Goal: Task Accomplishment & Management: Manage account settings

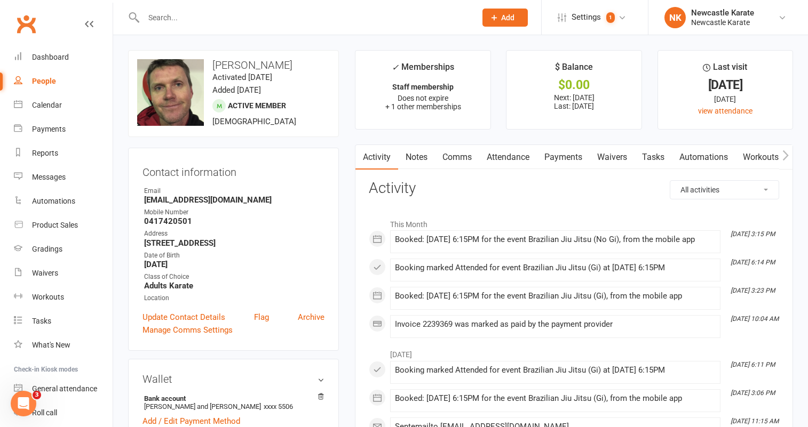
click at [27, 20] on link "Clubworx" at bounding box center [26, 24] width 27 height 27
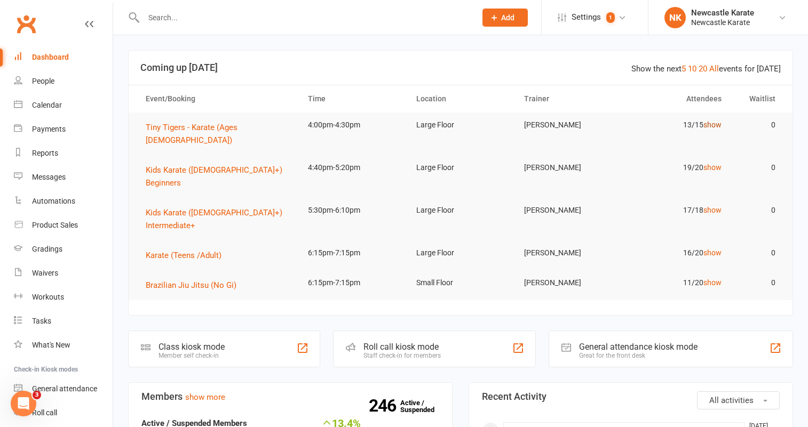
click at [720, 126] on link "show" at bounding box center [712, 125] width 18 height 9
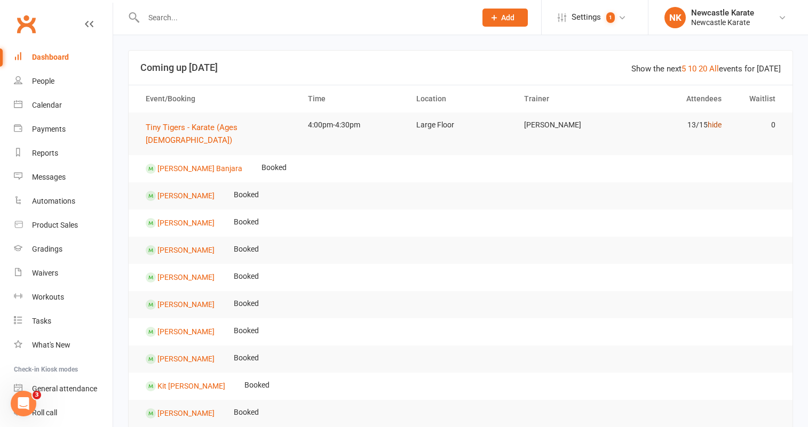
click at [715, 124] on link "hide" at bounding box center [714, 125] width 14 height 9
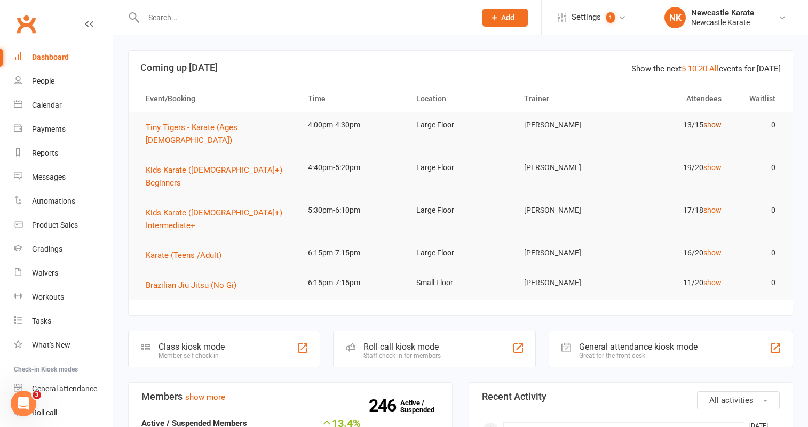
click at [715, 122] on link "show" at bounding box center [712, 125] width 18 height 9
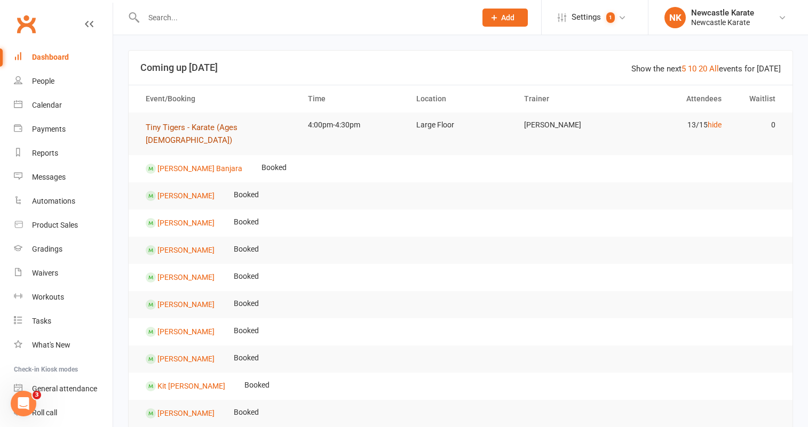
click at [204, 127] on span "Tiny Tigers - Karate (Ages 5-7)" at bounding box center [192, 134] width 92 height 22
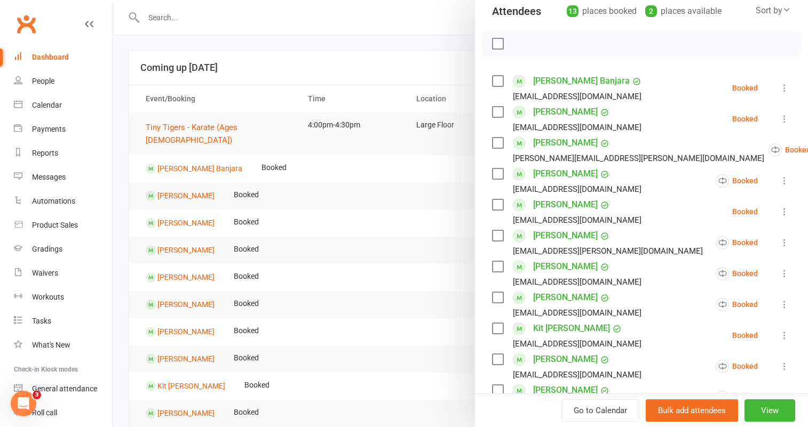
scroll to position [145, 0]
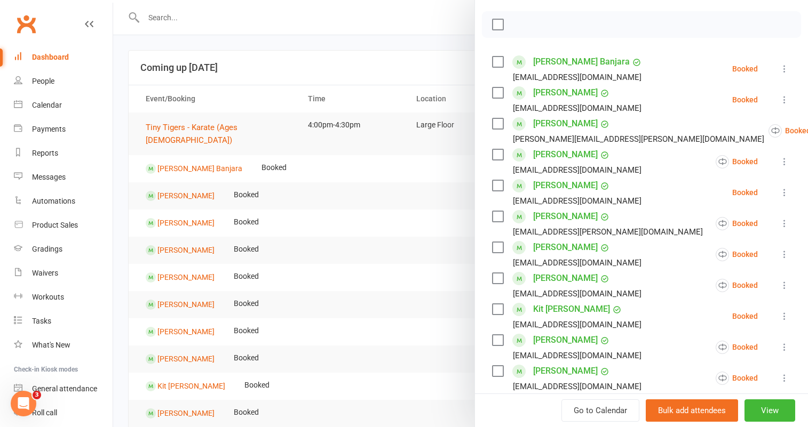
click at [493, 154] on label at bounding box center [497, 154] width 11 height 11
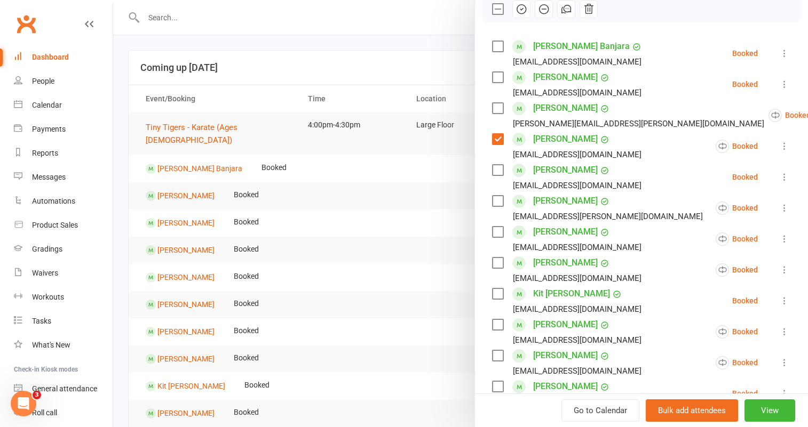
scroll to position [162, 0]
click at [494, 169] on label at bounding box center [497, 169] width 11 height 11
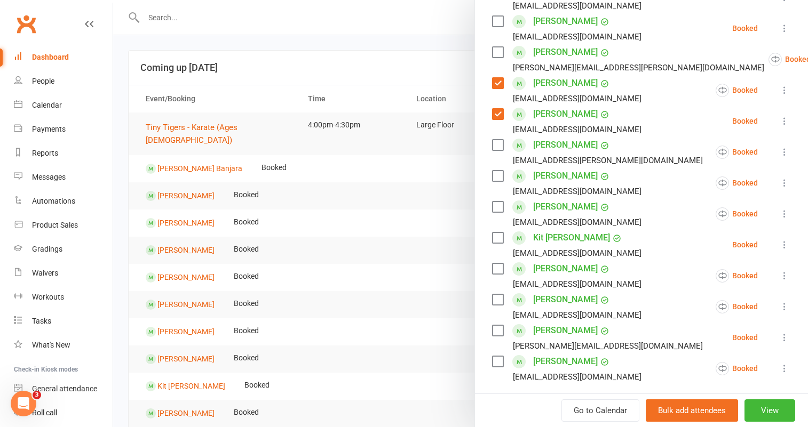
scroll to position [218, 0]
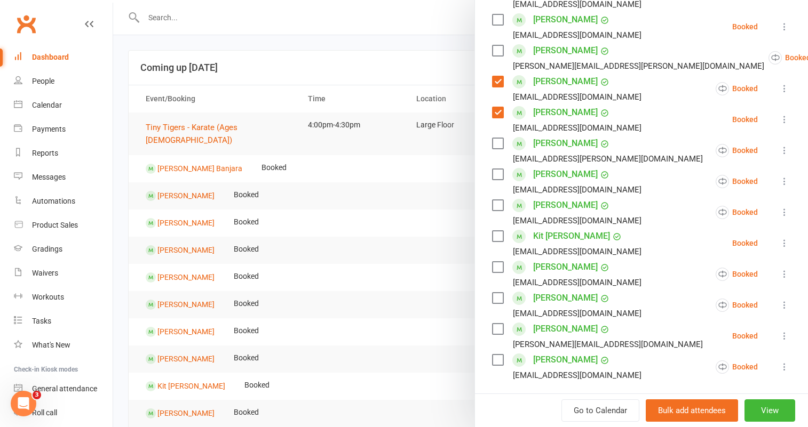
click at [496, 235] on label at bounding box center [497, 236] width 11 height 11
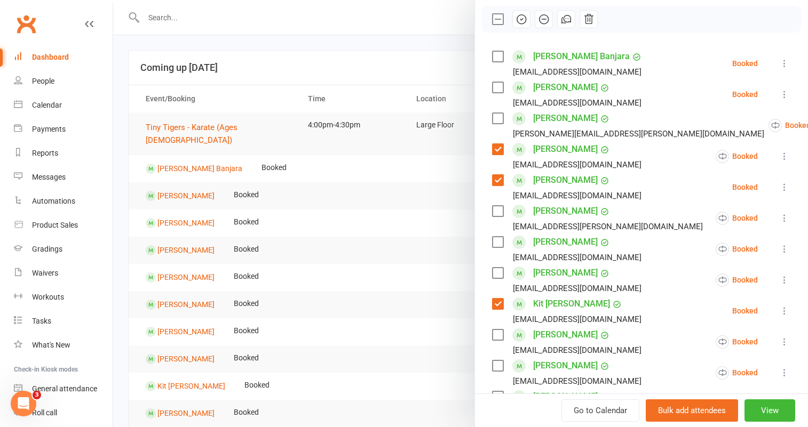
scroll to position [136, 0]
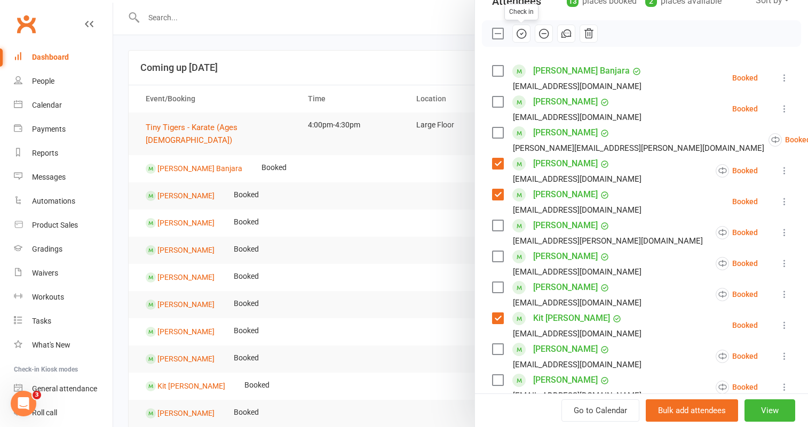
click at [518, 34] on icon "button" at bounding box center [521, 34] width 12 height 12
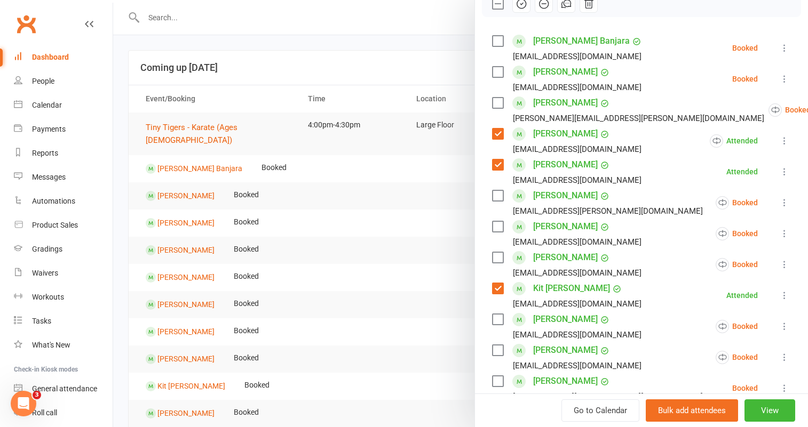
scroll to position [164, 0]
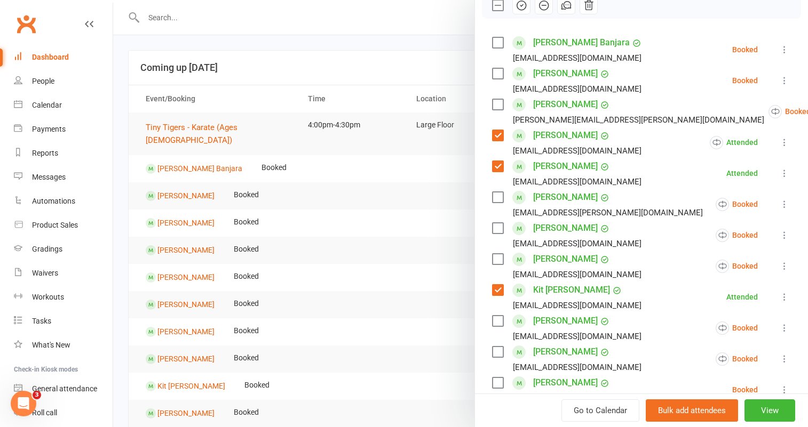
click at [365, 48] on div at bounding box center [460, 213] width 695 height 427
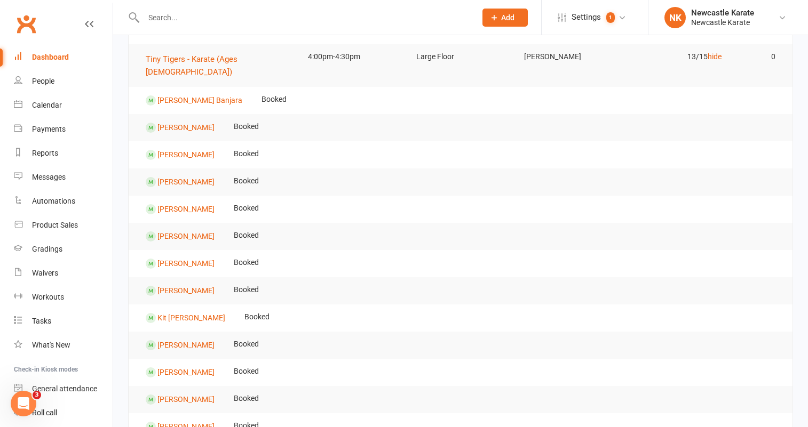
scroll to position [39, 0]
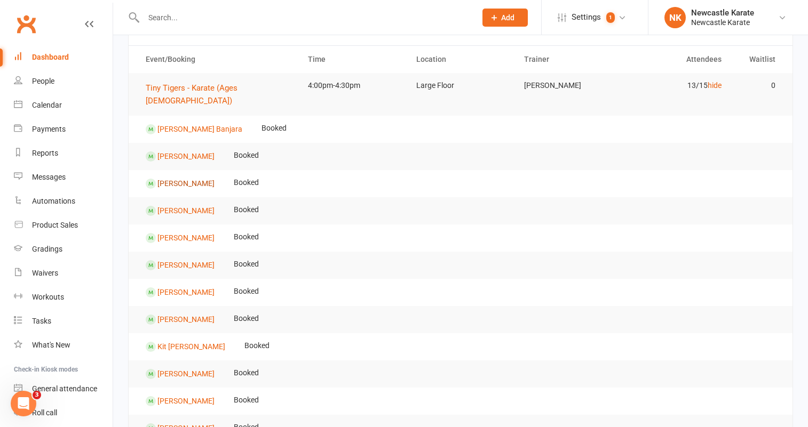
click at [189, 179] on link "Lincoln Dawson" at bounding box center [185, 183] width 57 height 9
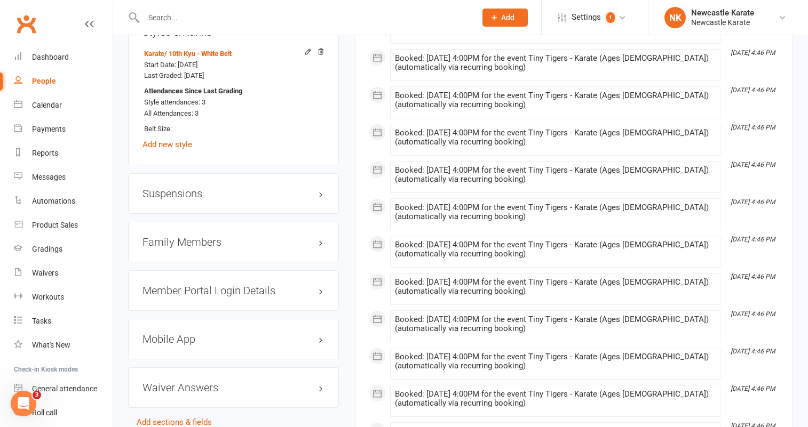
scroll to position [906, 0]
click at [188, 337] on h3 "Mobile App" at bounding box center [233, 339] width 182 height 12
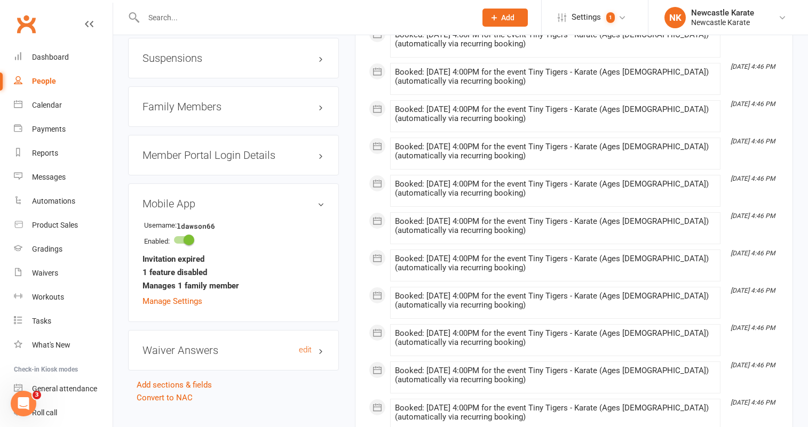
scroll to position [1044, 0]
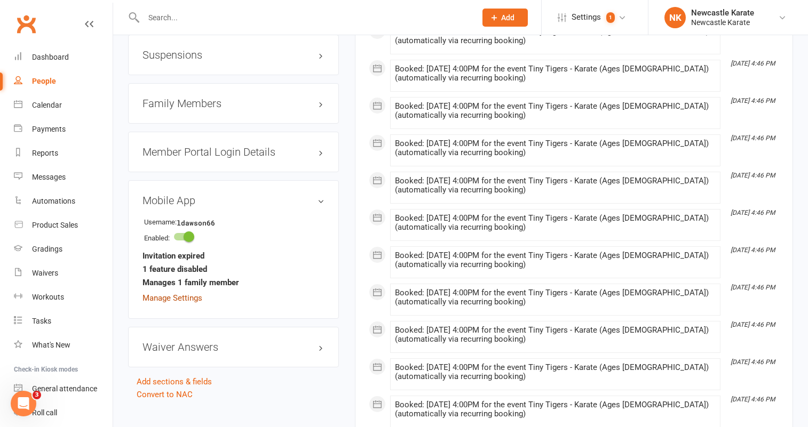
click at [186, 297] on link "Manage Settings" at bounding box center [172, 298] width 60 height 10
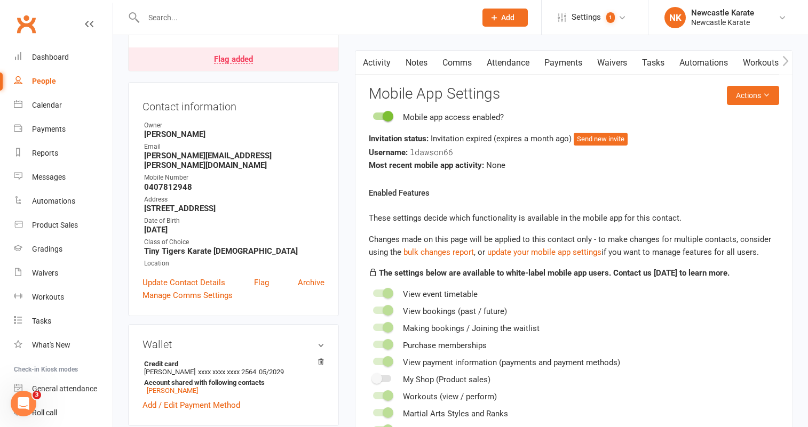
scroll to position [91, 0]
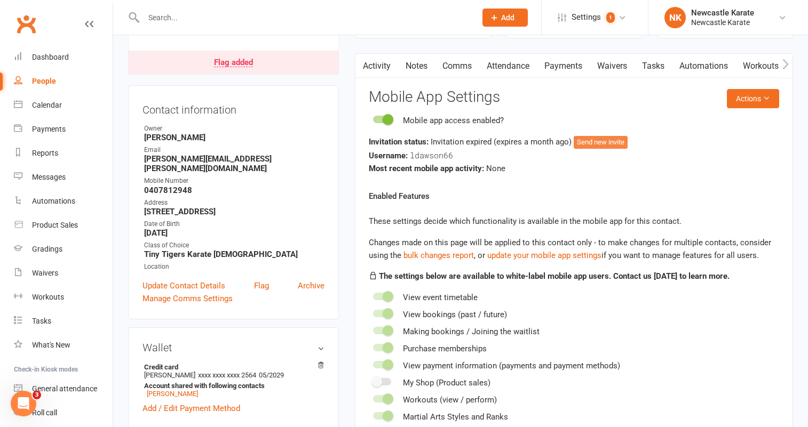
click at [602, 139] on button "Send new invite" at bounding box center [601, 142] width 54 height 13
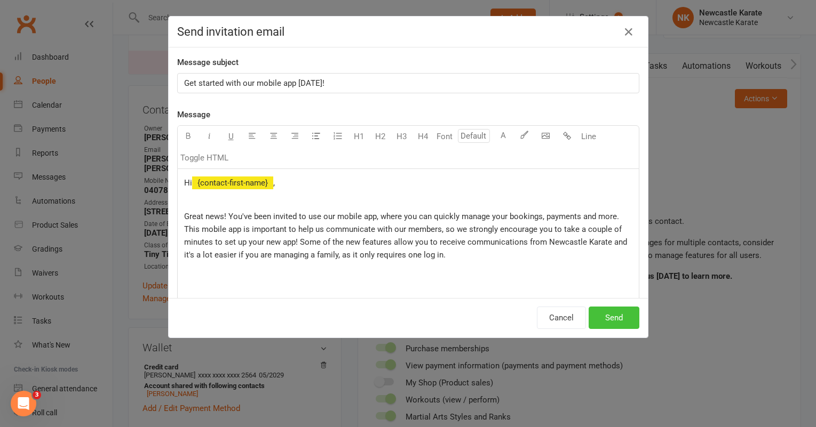
click at [603, 316] on button "Send" at bounding box center [613, 318] width 51 height 22
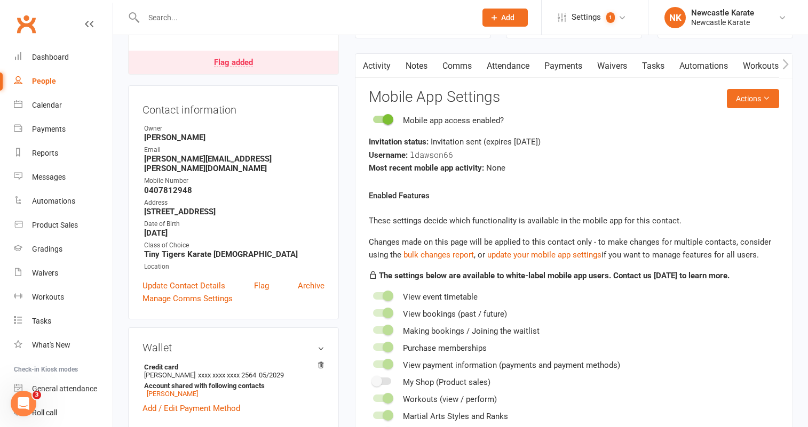
click at [29, 24] on link "Clubworx" at bounding box center [26, 24] width 27 height 27
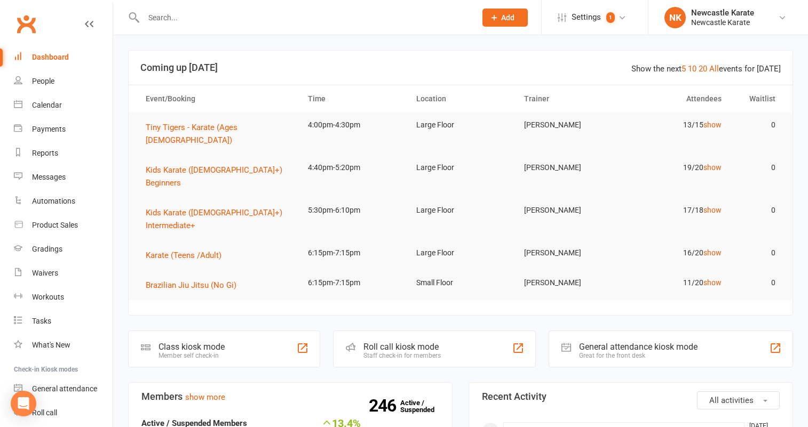
click at [50, 54] on div "Dashboard" at bounding box center [50, 57] width 37 height 9
click at [232, 126] on span "Tiny Tigers - Karate (Ages 5-7)" at bounding box center [192, 134] width 92 height 22
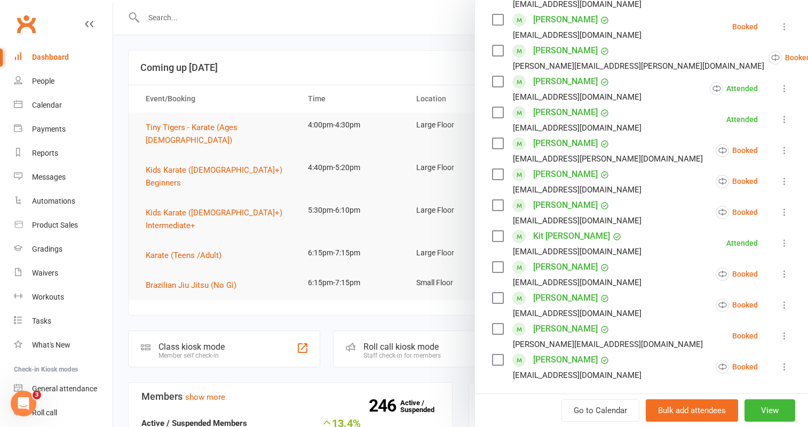
scroll to position [232, 0]
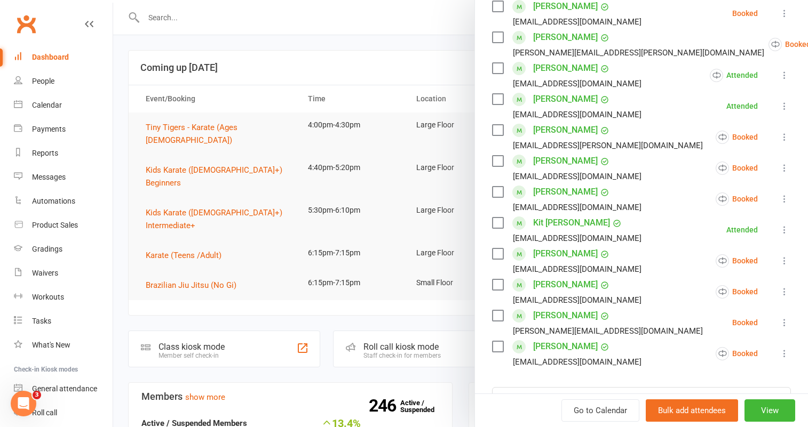
click at [191, 39] on div at bounding box center [460, 213] width 695 height 427
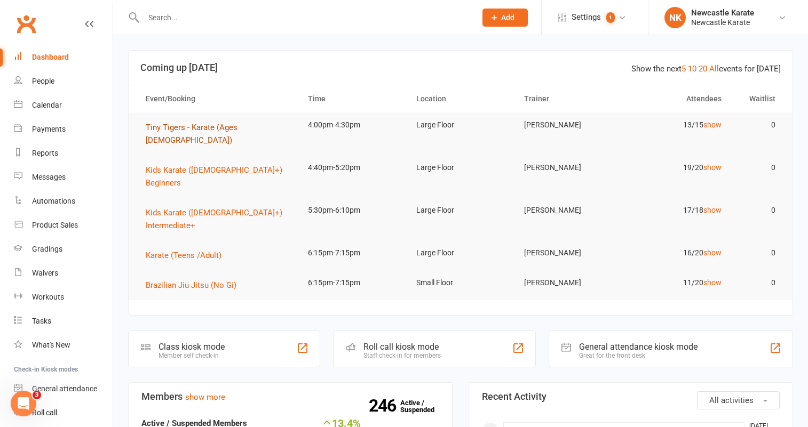
click at [218, 124] on span "Tiny Tigers - Karate (Ages 5-7)" at bounding box center [192, 134] width 92 height 22
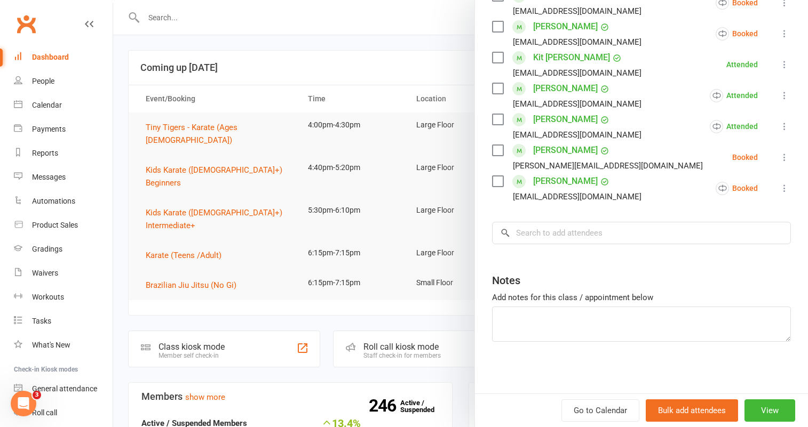
scroll to position [396, 0]
click at [560, 157] on link "Skip Nixon" at bounding box center [565, 150] width 65 height 17
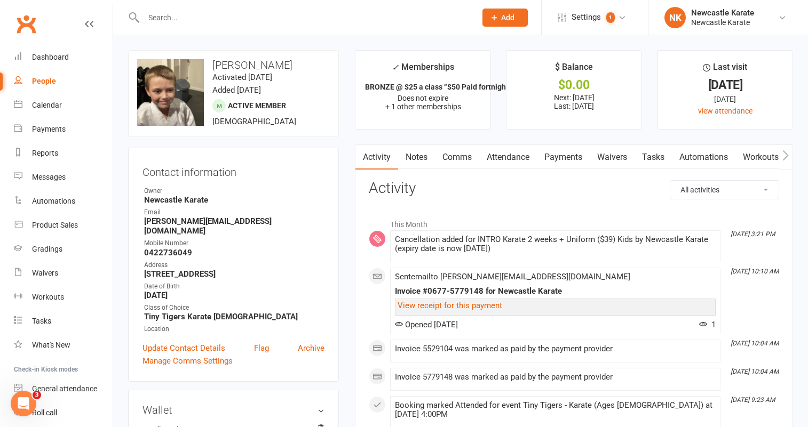
click at [540, 158] on link "Payments" at bounding box center [563, 157] width 53 height 25
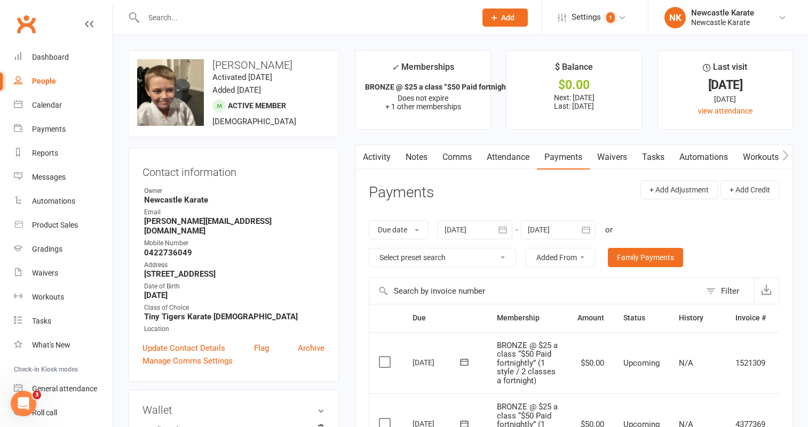
click at [426, 156] on link "Notes" at bounding box center [416, 157] width 37 height 25
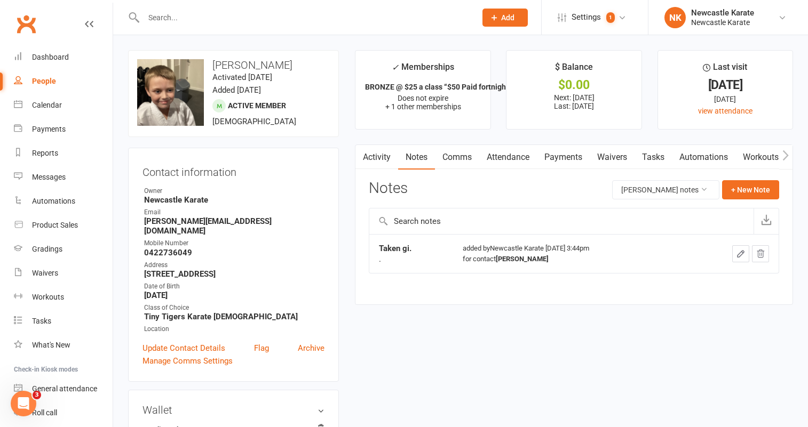
click at [735, 178] on div "Activity Notes Comms Attendance Payments Waivers Tasks Automations Workouts Gra…" at bounding box center [574, 225] width 438 height 161
click at [735, 185] on button "+ New Note" at bounding box center [750, 189] width 57 height 19
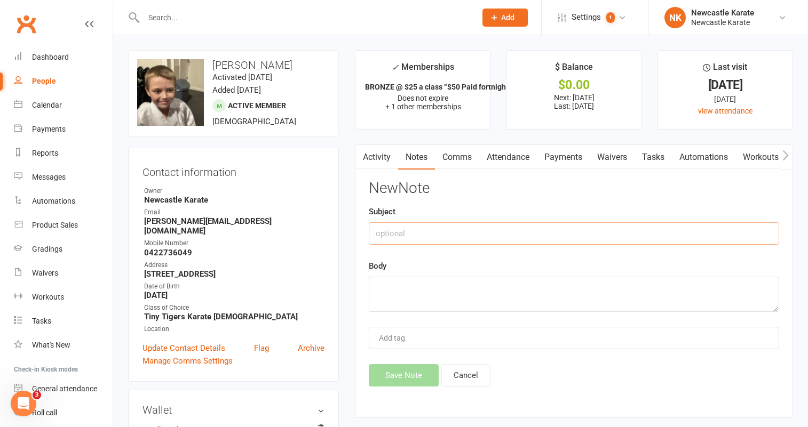
click at [558, 235] on input "text" at bounding box center [574, 233] width 410 height 22
type input "Taken sparring kit"
type textarea "."
click at [421, 380] on button "Save Note" at bounding box center [404, 375] width 70 height 22
